Goal: Find specific page/section: Find specific page/section

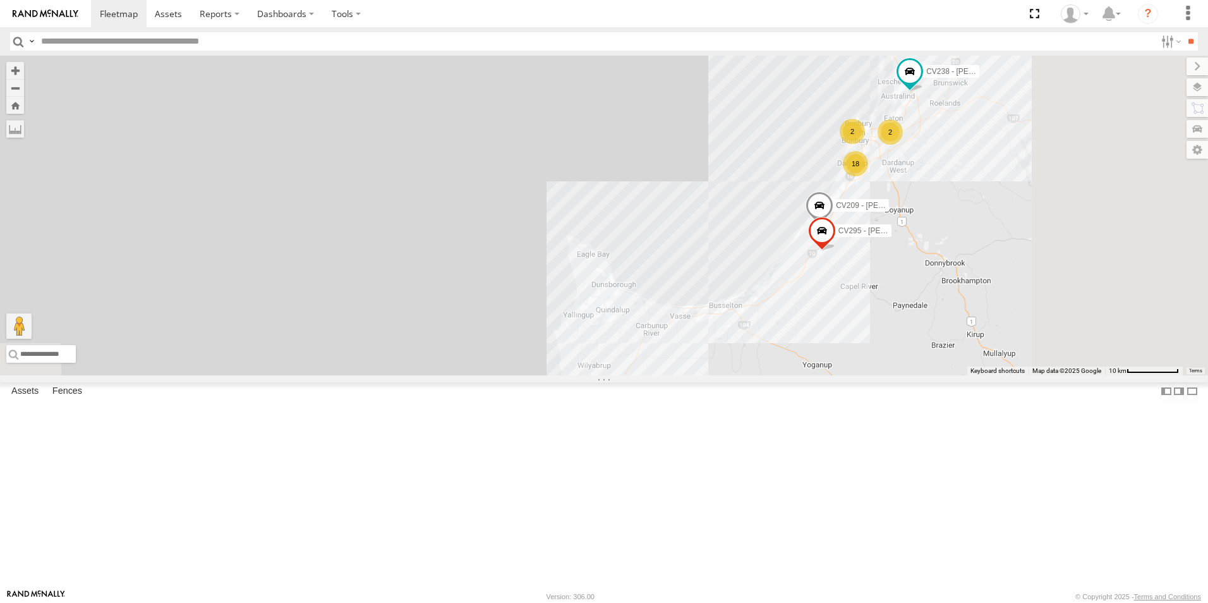
drag, startPoint x: 881, startPoint y: 476, endPoint x: 725, endPoint y: 234, distance: 288.2
click at [725, 234] on div "CV106 - Spare CV209 - [PERSON_NAME] 2 2 18 CV238 - [PERSON_NAME] CV295 - [PERSO…" at bounding box center [604, 216] width 1208 height 320
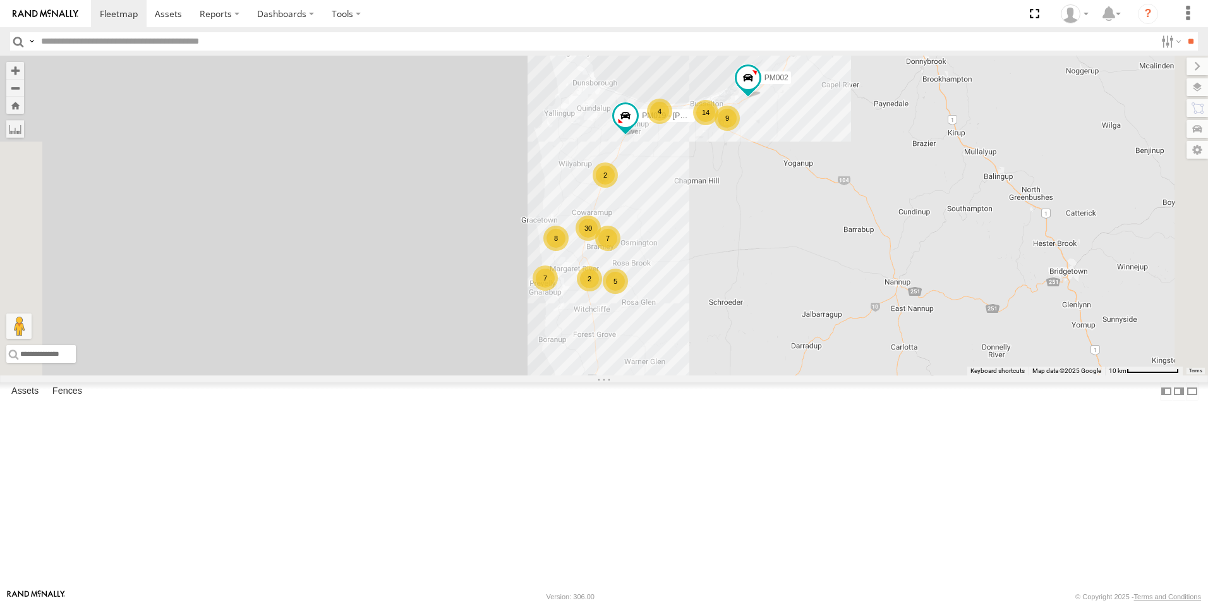
drag, startPoint x: 667, startPoint y: 457, endPoint x: 655, endPoint y: 281, distance: 177.3
click at [655, 281] on div "CV106 - Spare CV209 - [PERSON_NAME] 2 2 18 CV238 - [PERSON_NAME] CV295 - [PERSO…" at bounding box center [604, 216] width 1208 height 320
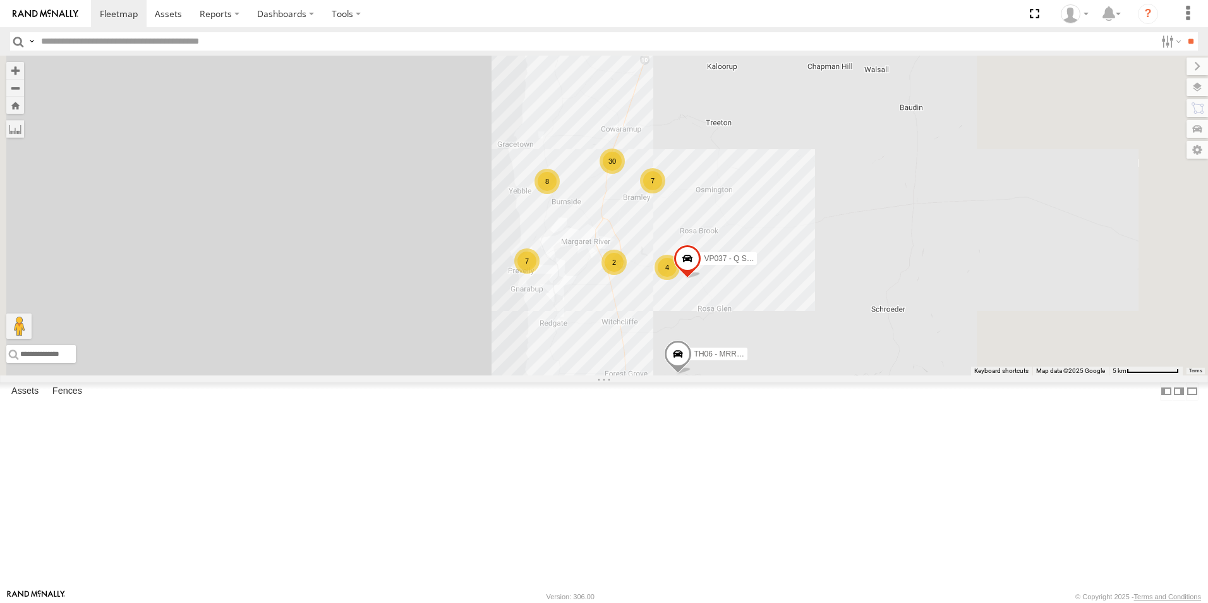
drag, startPoint x: 648, startPoint y: 398, endPoint x: 561, endPoint y: 342, distance: 103.4
click at [561, 342] on div "CV106 - Spare CV209 - [PERSON_NAME] CV238 - [PERSON_NAME] CV295 - [PERSON_NAME]…" at bounding box center [604, 216] width 1208 height 320
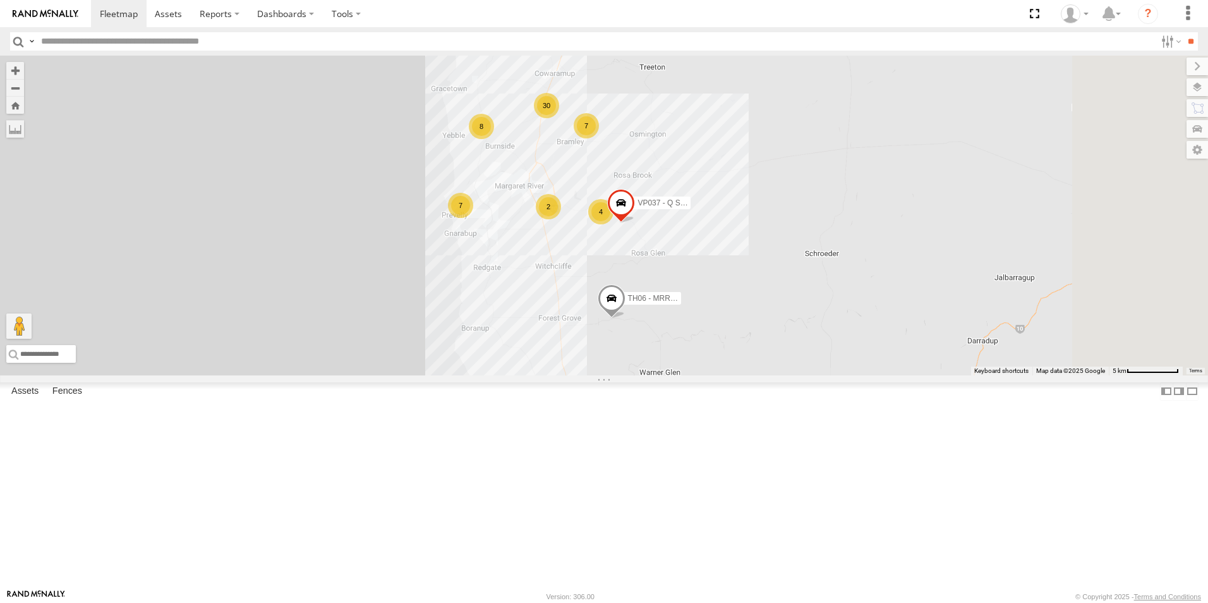
drag, startPoint x: 620, startPoint y: 406, endPoint x: 564, endPoint y: 351, distance: 78.6
click at [564, 351] on div "CV106 - Spare CV209 - [PERSON_NAME] CV238 - [PERSON_NAME] CV295 - [PERSON_NAME]…" at bounding box center [604, 216] width 1208 height 320
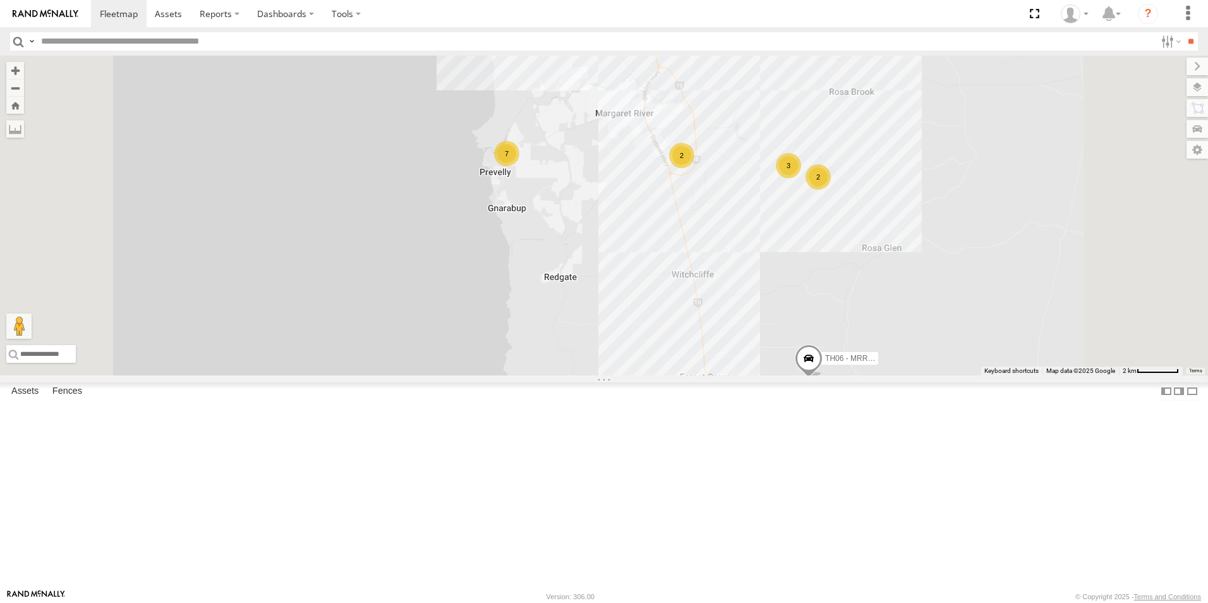
drag, startPoint x: 559, startPoint y: 251, endPoint x: 553, endPoint y: 271, distance: 21.0
click at [553, 271] on div "CV106 - Spare CV209 - [PERSON_NAME] CV238 - [PERSON_NAME] CV295 - [PERSON_NAME]…" at bounding box center [604, 216] width 1208 height 320
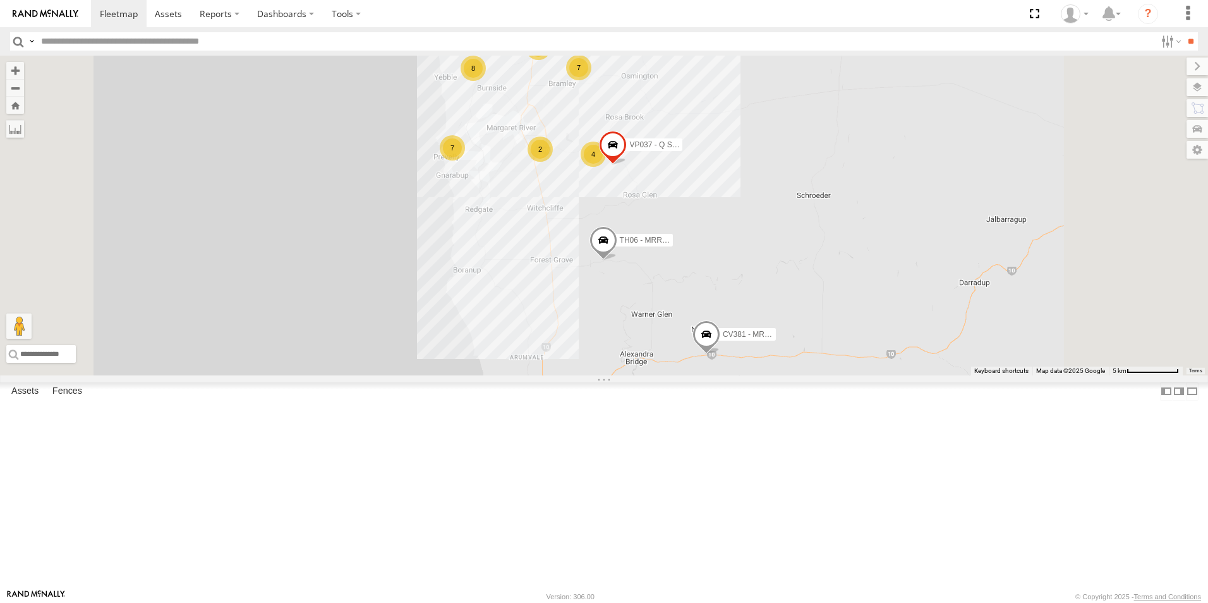
click at [87, 38] on input "text" at bounding box center [596, 41] width 1120 height 18
type input "******"
click at [1183, 32] on input "**" at bounding box center [1190, 41] width 15 height 18
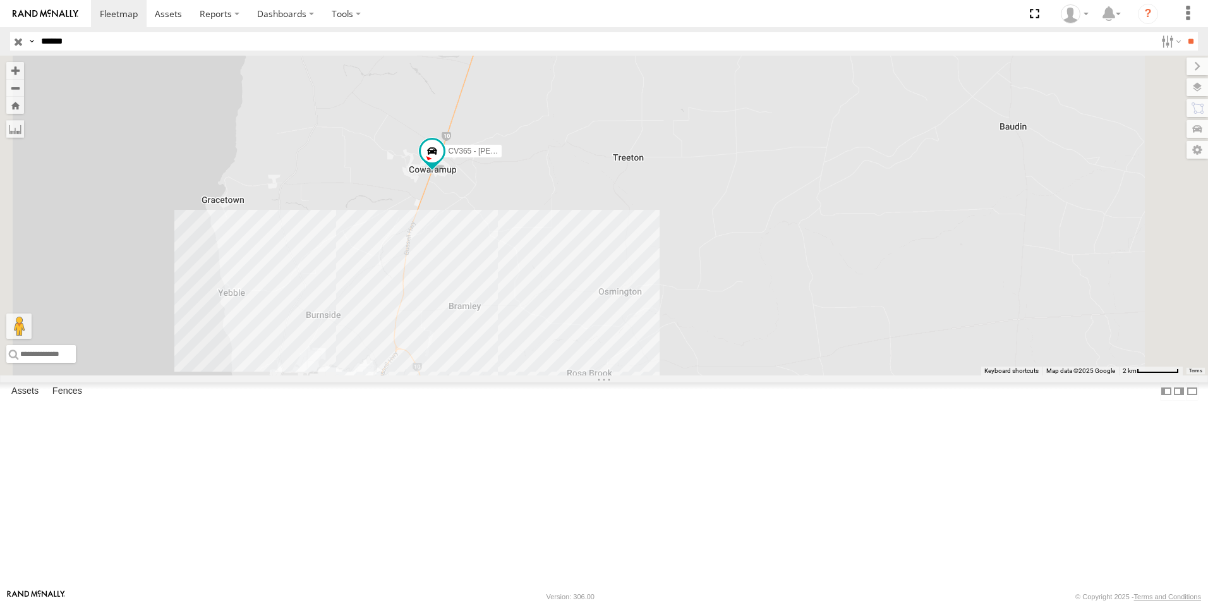
drag, startPoint x: 586, startPoint y: 493, endPoint x: 602, endPoint y: 305, distance: 188.4
click at [602, 305] on div "CV365 - [PERSON_NAME]" at bounding box center [604, 216] width 1208 height 320
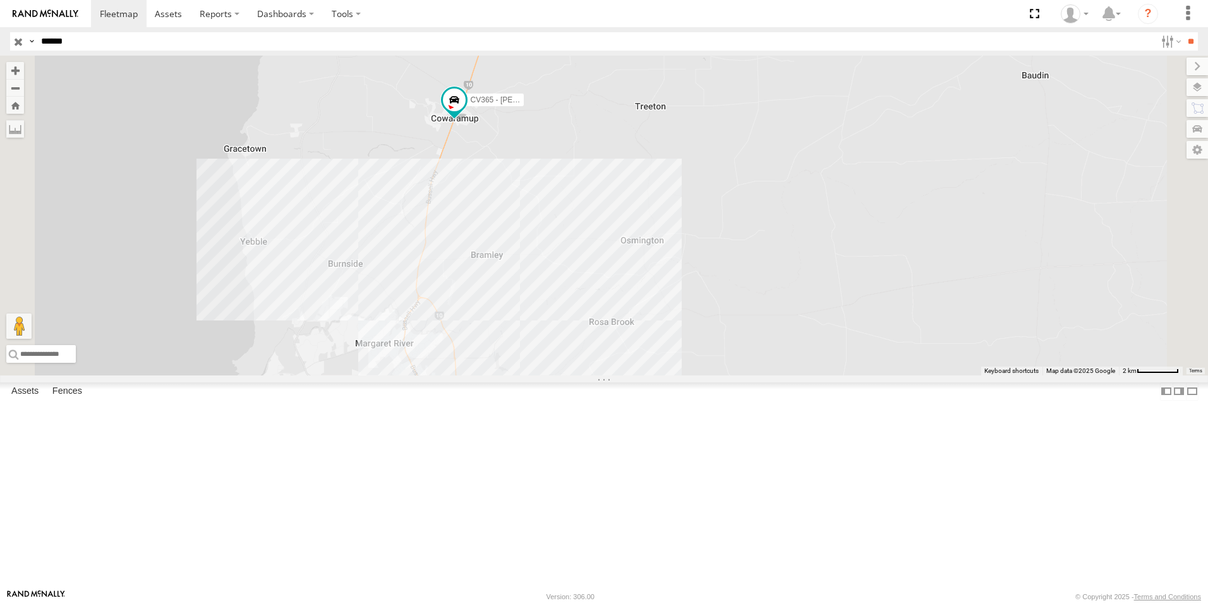
drag, startPoint x: 551, startPoint y: 336, endPoint x: 574, endPoint y: 281, distance: 59.2
click at [574, 281] on div "CV365 - [PERSON_NAME]" at bounding box center [604, 216] width 1208 height 320
